Goal: Find contact information: Find contact information

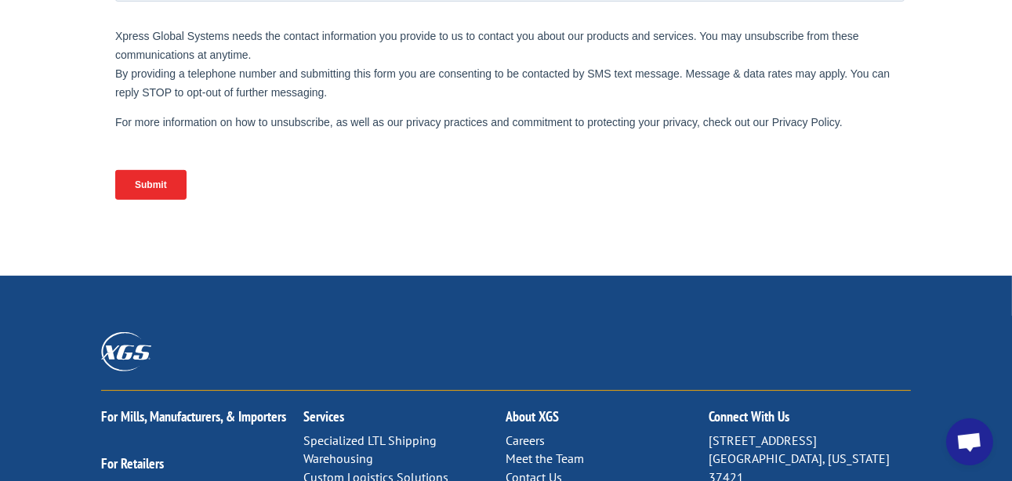
scroll to position [706, 0]
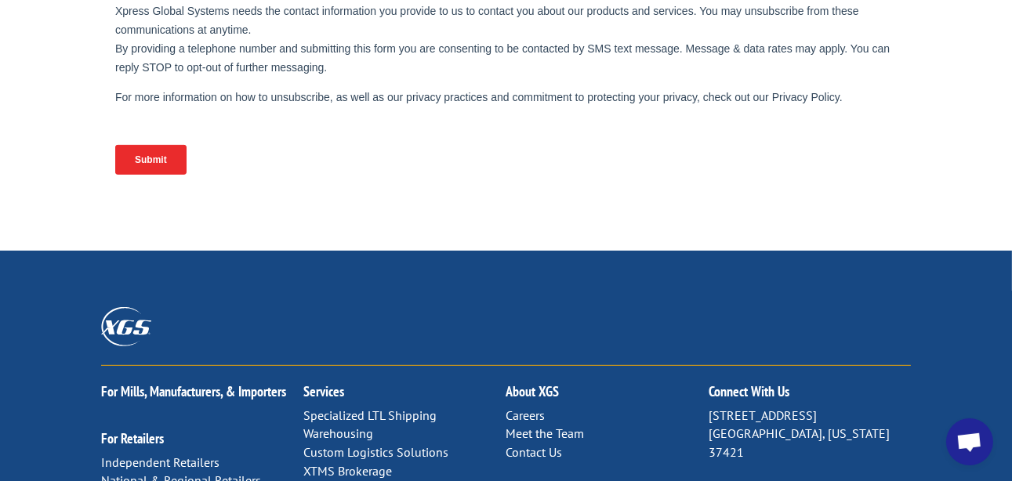
click at [543, 445] on link "Contact Us" at bounding box center [534, 453] width 56 height 16
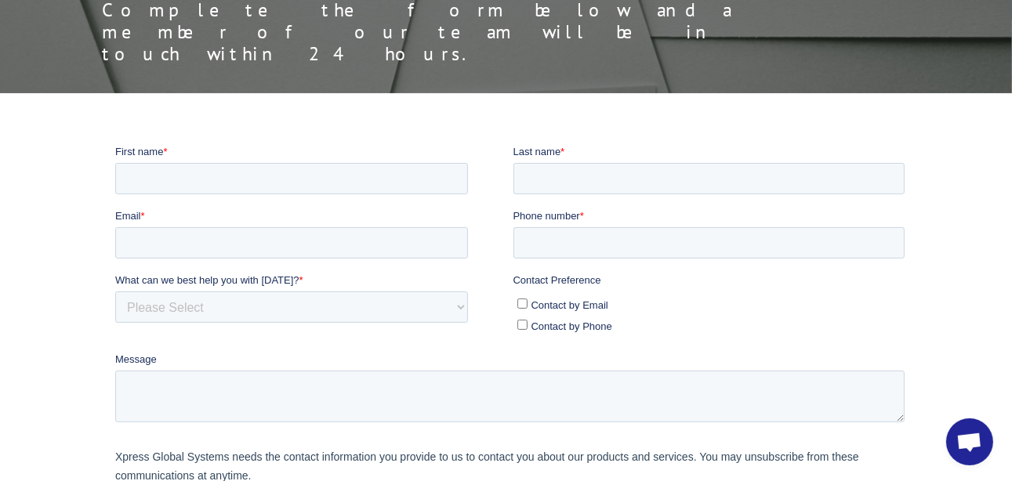
scroll to position [235, 0]
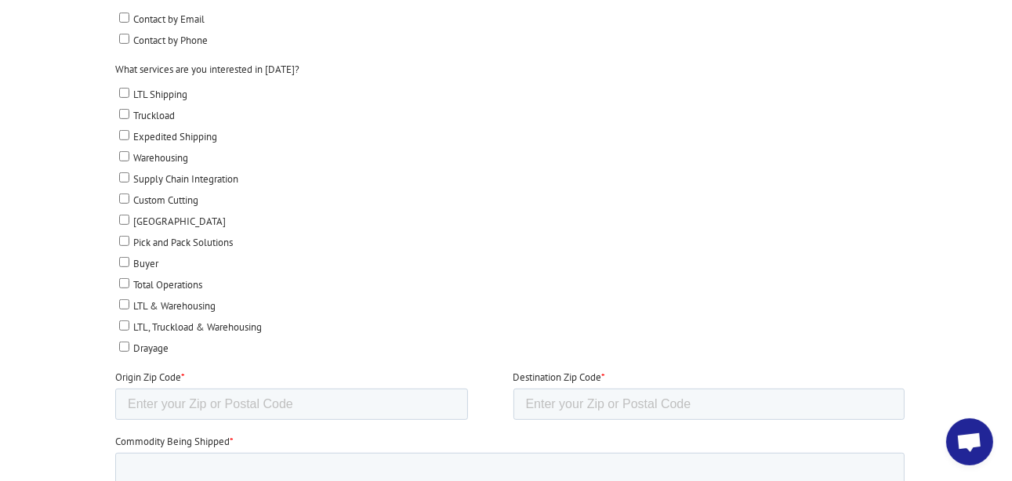
scroll to position [706, 0]
